Goal: Task Accomplishment & Management: Manage account settings

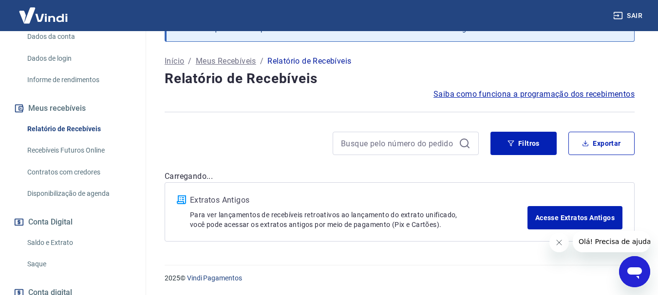
scroll to position [213, 0]
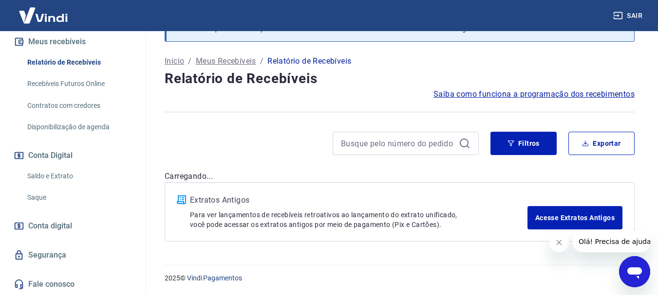
click at [35, 197] on link "Saque" at bounding box center [78, 198] width 110 height 20
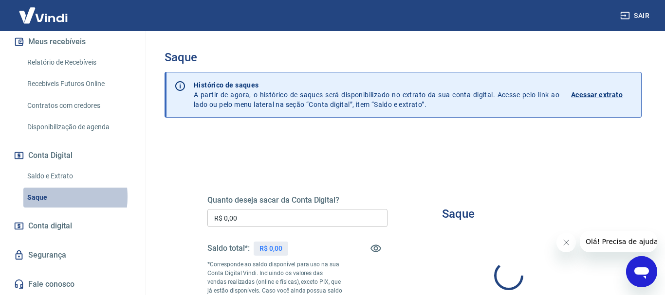
click at [35, 197] on link "Saque" at bounding box center [78, 198] width 110 height 20
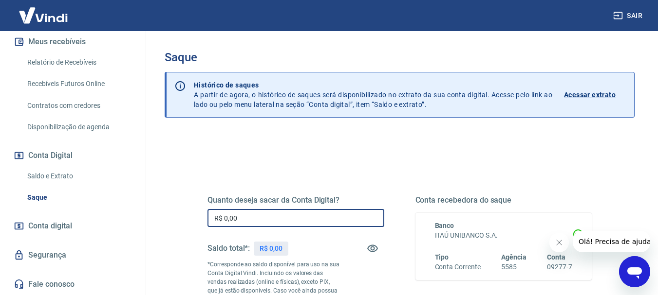
click at [285, 211] on input "R$ 0,00" at bounding box center [295, 218] width 177 height 18
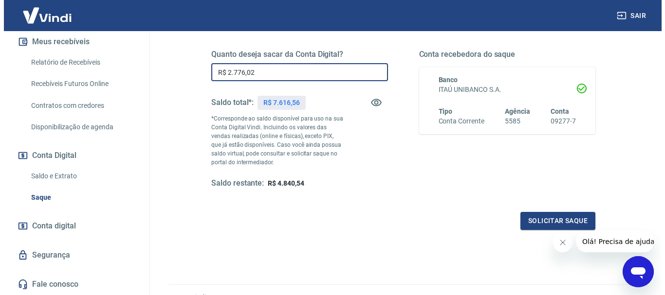
scroll to position [195, 0]
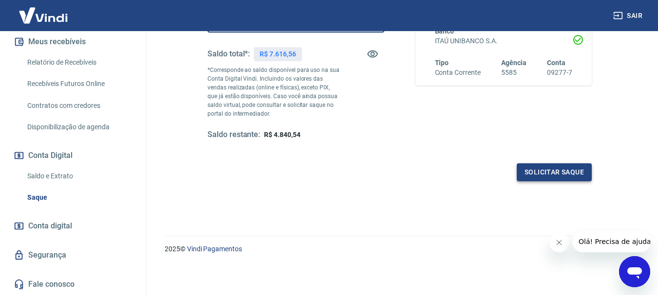
type input "R$ 2.776,02"
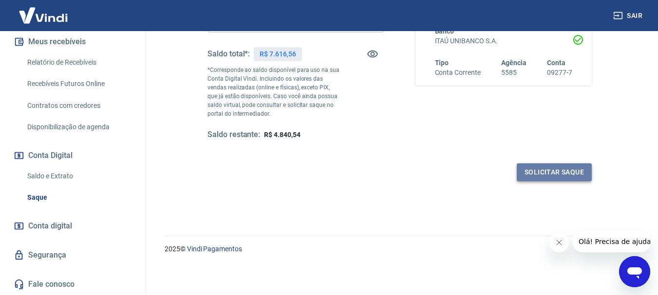
click at [568, 173] on button "Solicitar saque" at bounding box center [553, 173] width 75 height 18
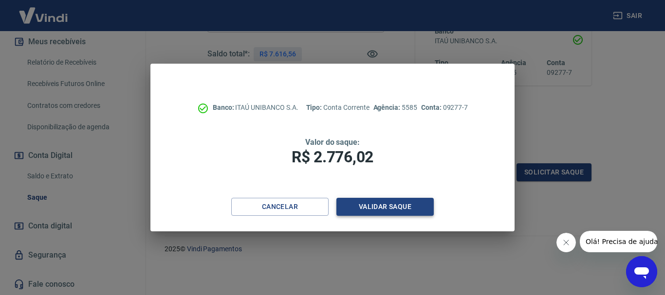
click at [402, 206] on button "Validar saque" at bounding box center [384, 207] width 97 height 18
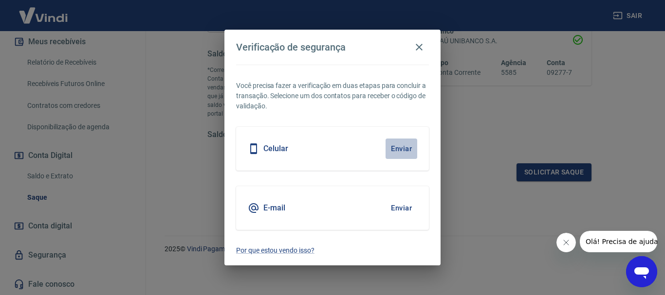
click at [405, 148] on button "Enviar" at bounding box center [401, 149] width 32 height 20
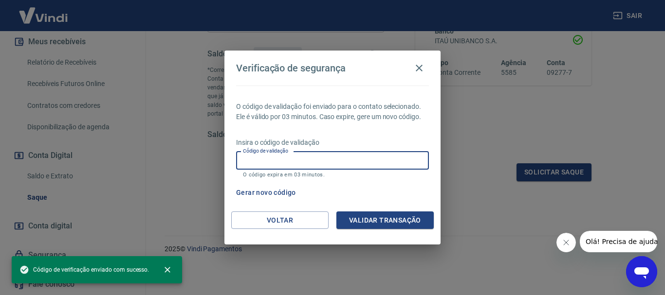
click at [361, 165] on input "Código de validação" at bounding box center [332, 161] width 193 height 18
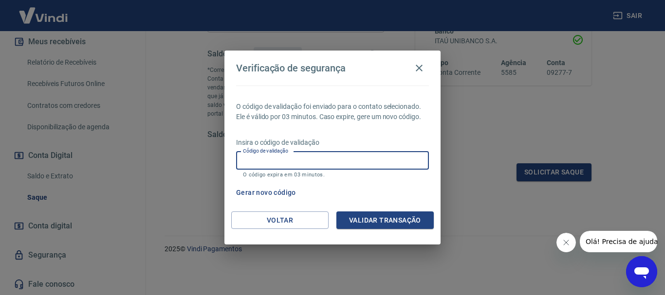
click at [390, 186] on div "Gerar novo código" at bounding box center [330, 193] width 197 height 18
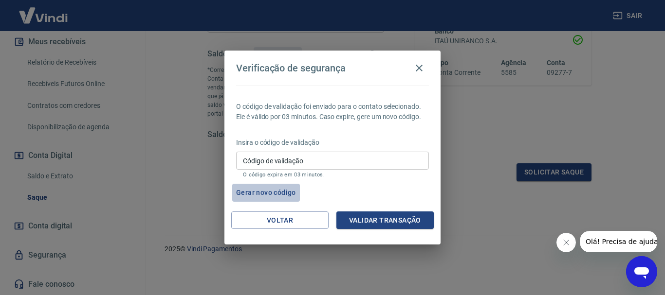
click at [270, 193] on button "Gerar novo código" at bounding box center [266, 193] width 68 height 18
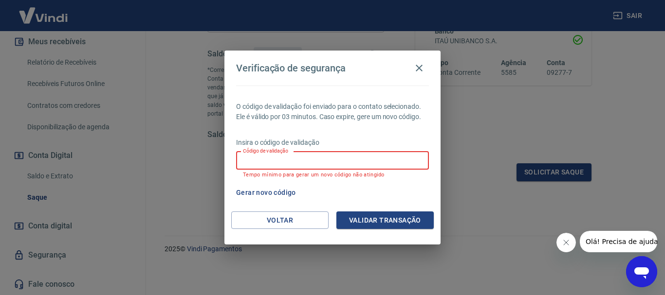
click at [285, 158] on input "Código de validação" at bounding box center [332, 161] width 193 height 18
click at [288, 191] on button "Gerar novo código" at bounding box center [266, 193] width 68 height 18
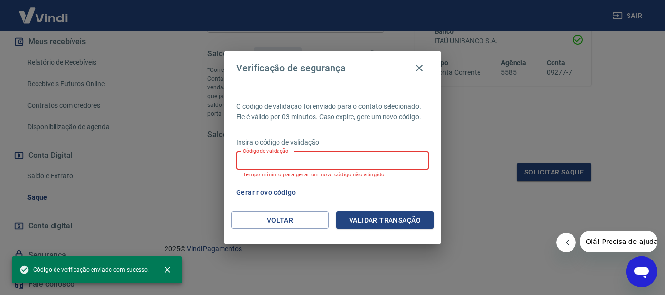
click at [294, 165] on input "Código de validação" at bounding box center [332, 161] width 193 height 18
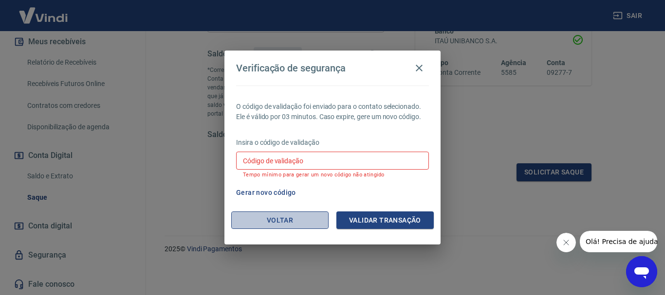
click at [247, 220] on button "Voltar" at bounding box center [279, 221] width 97 height 18
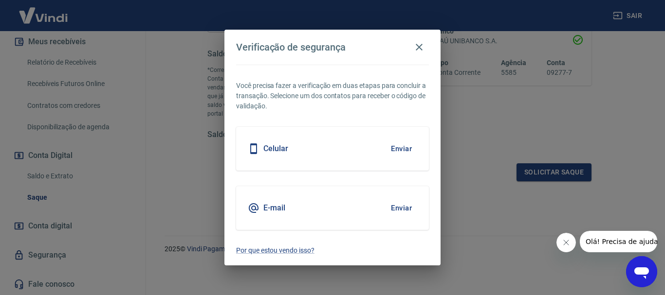
click at [407, 205] on button "Enviar" at bounding box center [401, 208] width 32 height 20
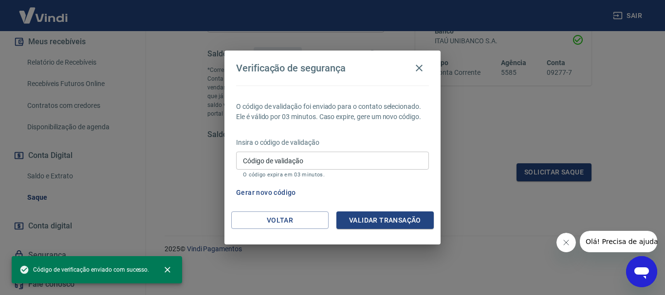
click at [319, 165] on input "Código de validação" at bounding box center [332, 161] width 193 height 18
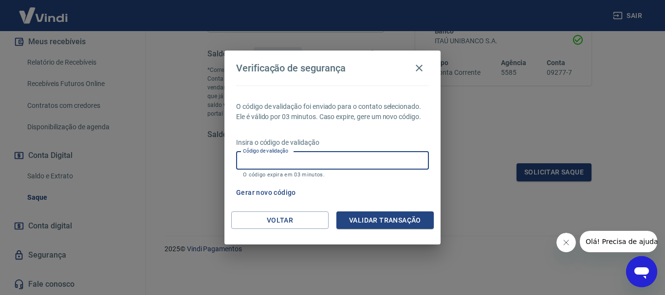
paste input "567447"
type input "567447"
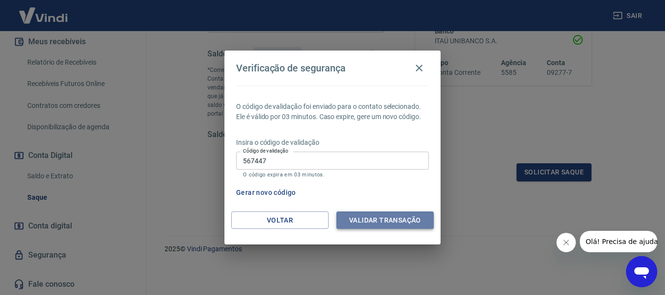
click at [367, 221] on button "Validar transação" at bounding box center [384, 221] width 97 height 18
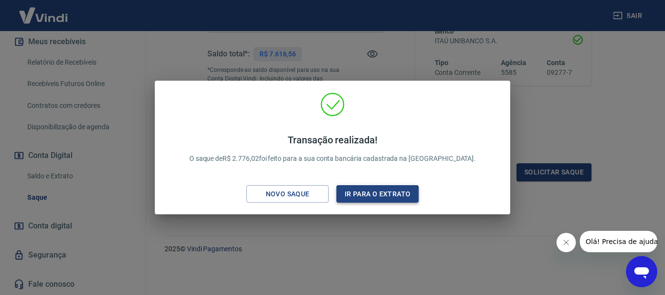
click at [385, 195] on button "Ir para o extrato" at bounding box center [377, 194] width 82 height 18
